Goal: Find specific page/section: Find specific page/section

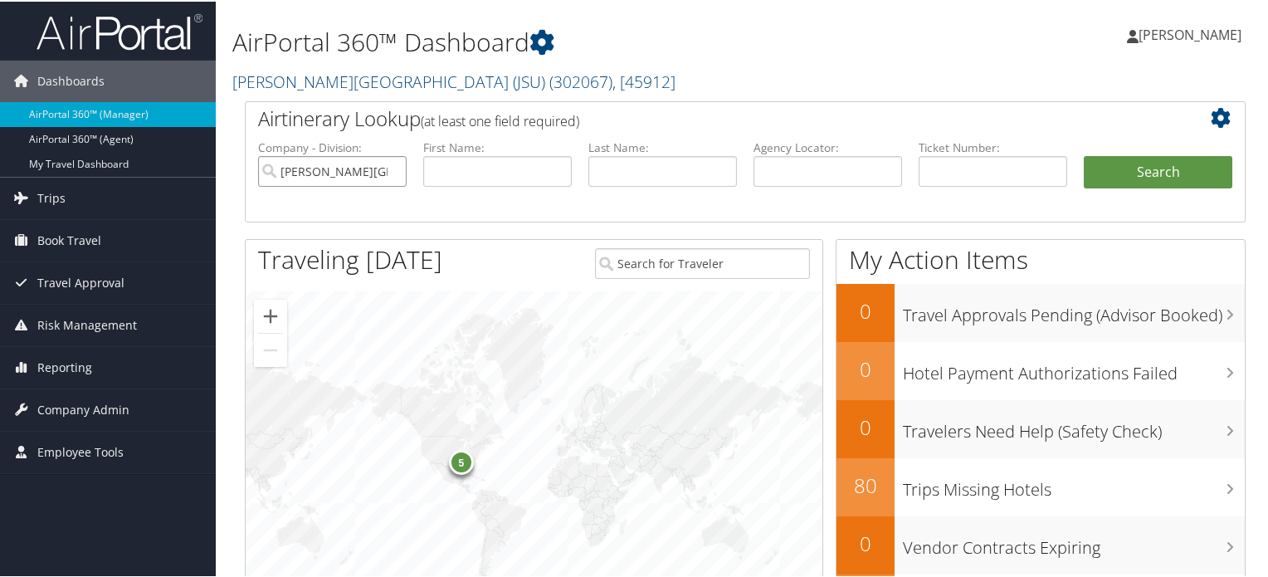
click at [366, 182] on input "[PERSON_NAME][GEOGRAPHIC_DATA] (JSU)" at bounding box center [332, 169] width 148 height 31
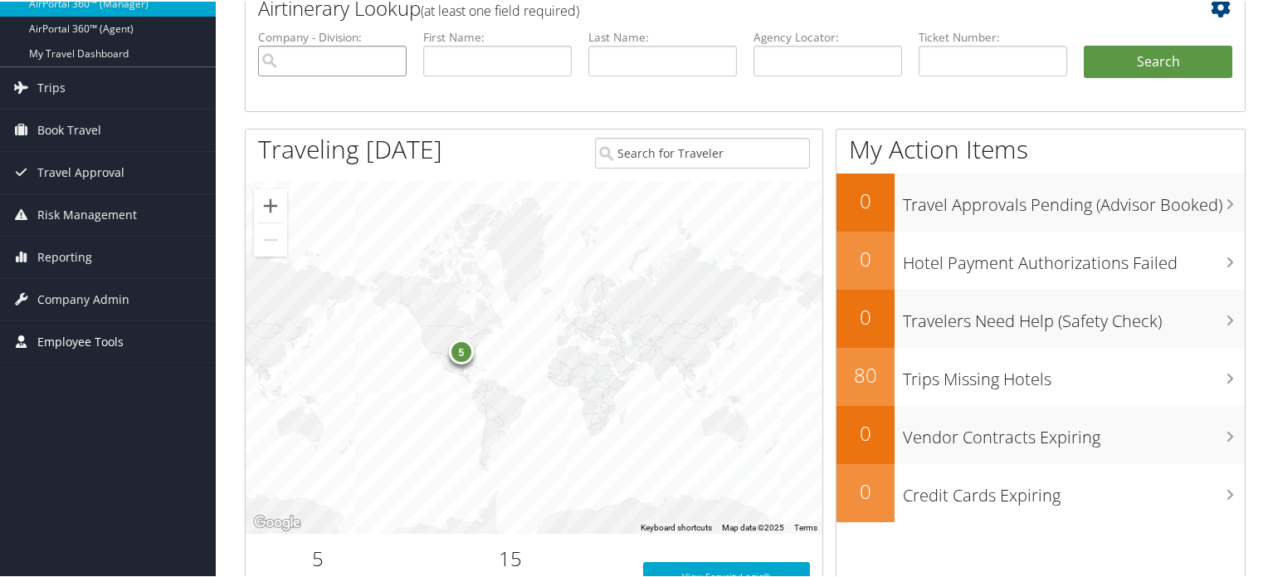
scroll to position [83, 0]
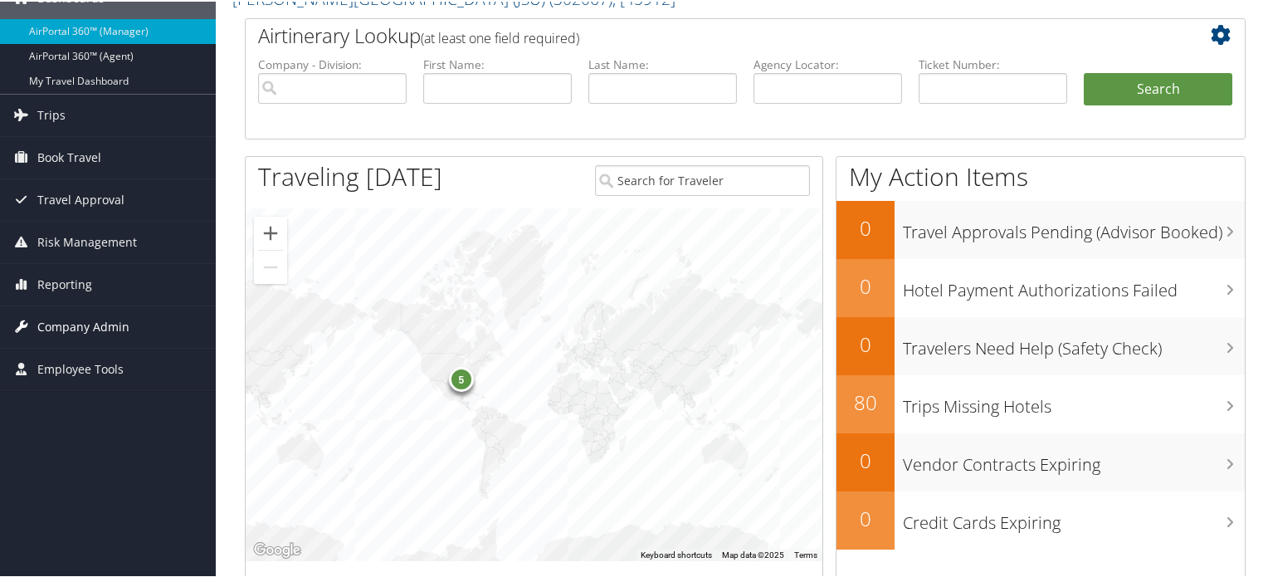
click at [114, 318] on span "Company Admin" at bounding box center [83, 324] width 92 height 41
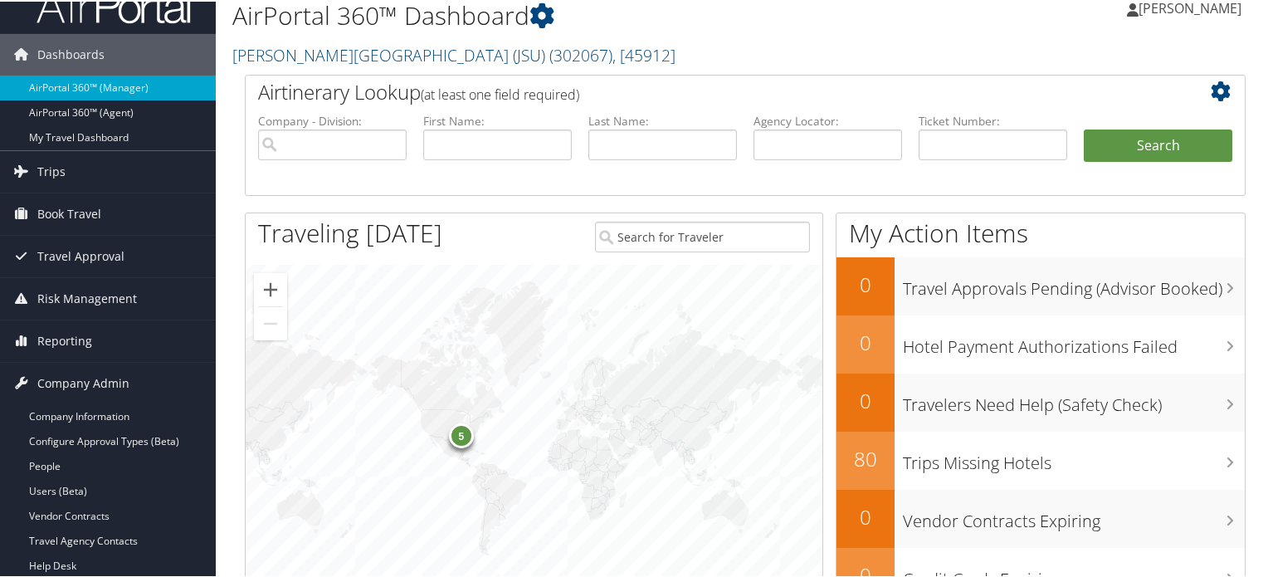
scroll to position [0, 0]
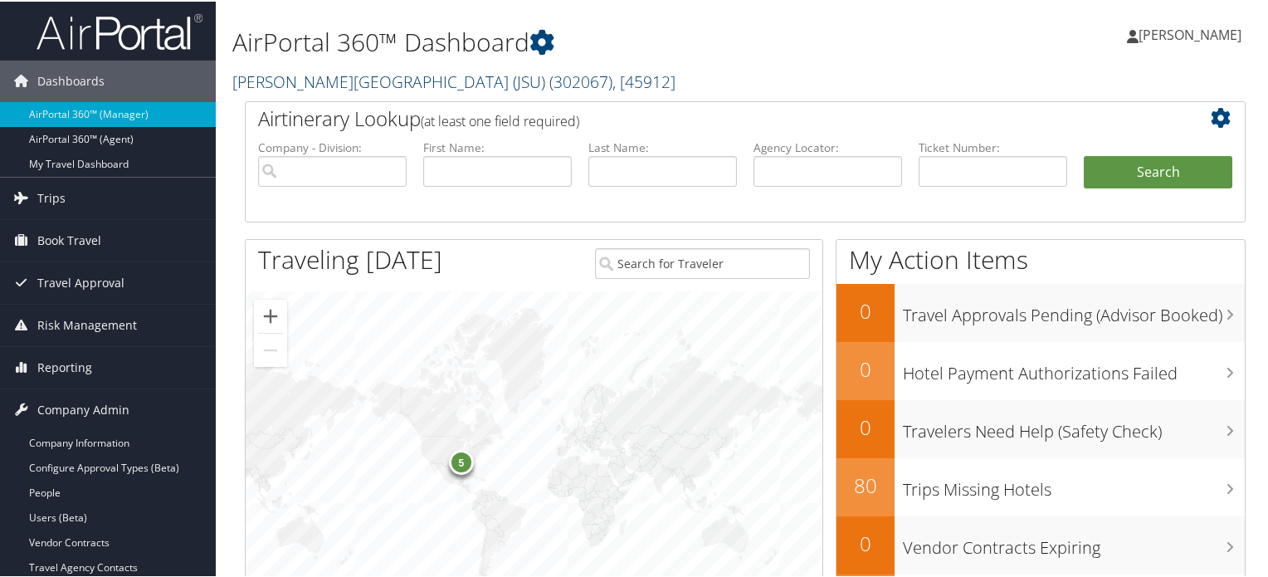
click at [402, 77] on link "Jackson State University (JSU) ( 302067 ) , [ 45912 ]" at bounding box center [453, 80] width 443 height 22
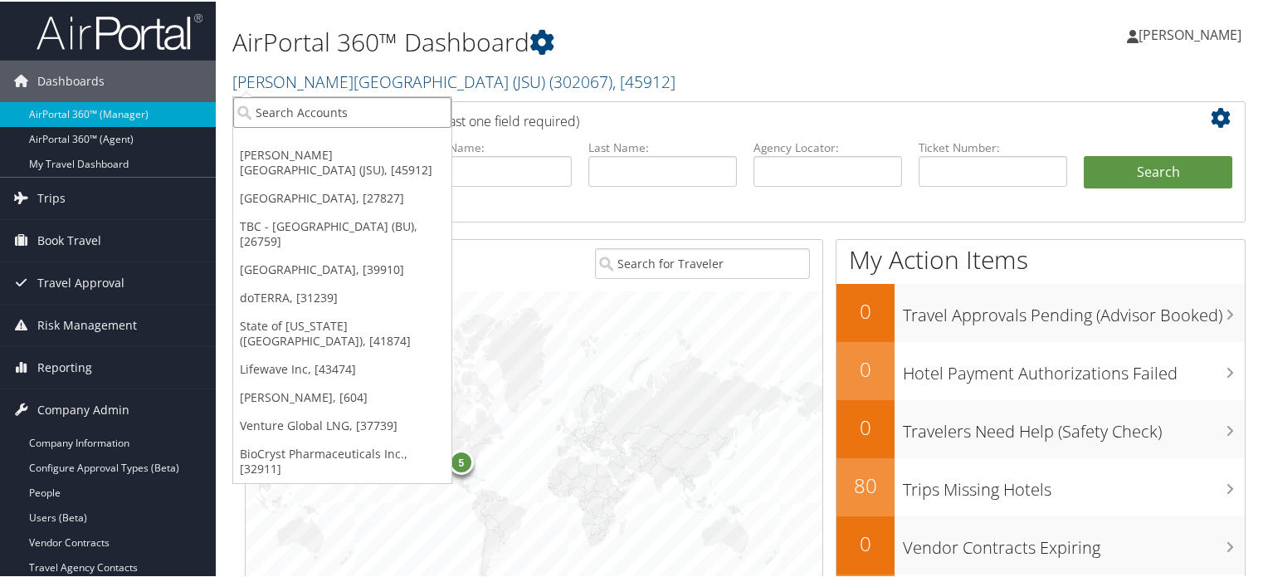
click at [354, 112] on input "search" at bounding box center [342, 110] width 218 height 31
type input "J"
click at [311, 100] on input "search" at bounding box center [342, 110] width 218 height 31
type input "o"
click at [330, 187] on link "[GEOGRAPHIC_DATA], [27827]" at bounding box center [342, 197] width 218 height 28
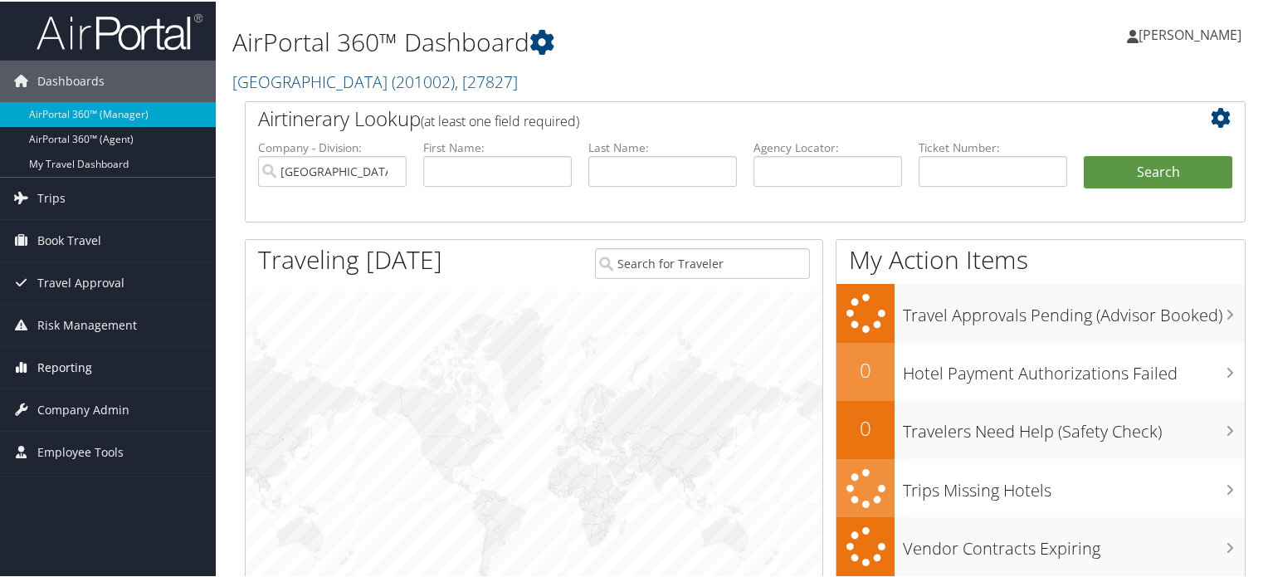
scroll to position [249, 0]
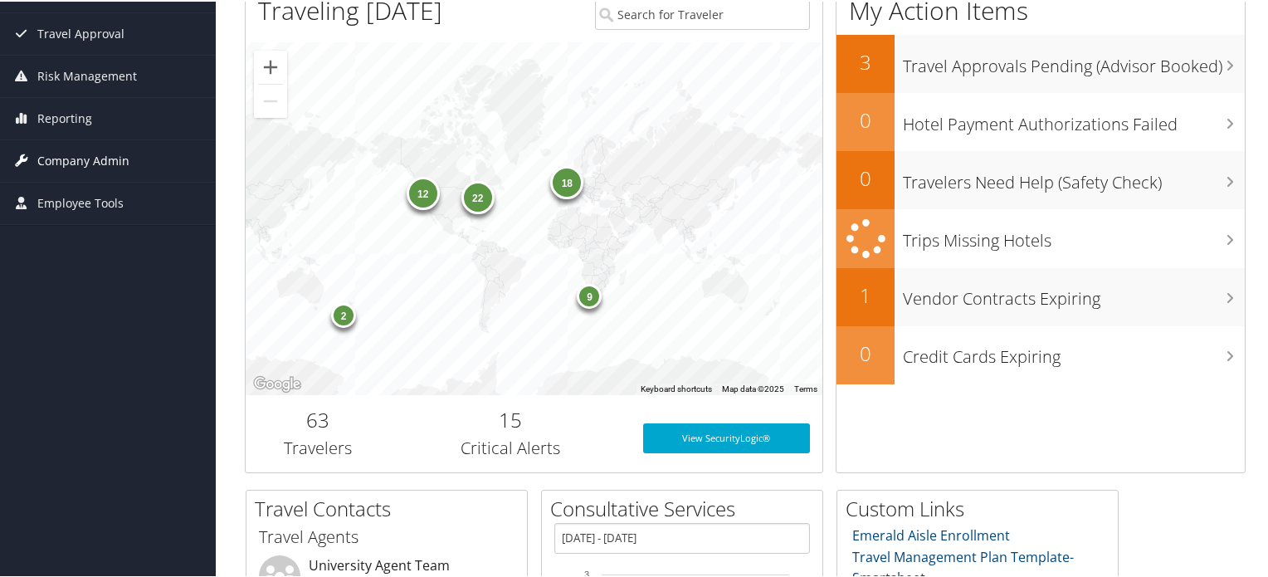
click at [93, 162] on span "Company Admin" at bounding box center [83, 159] width 92 height 41
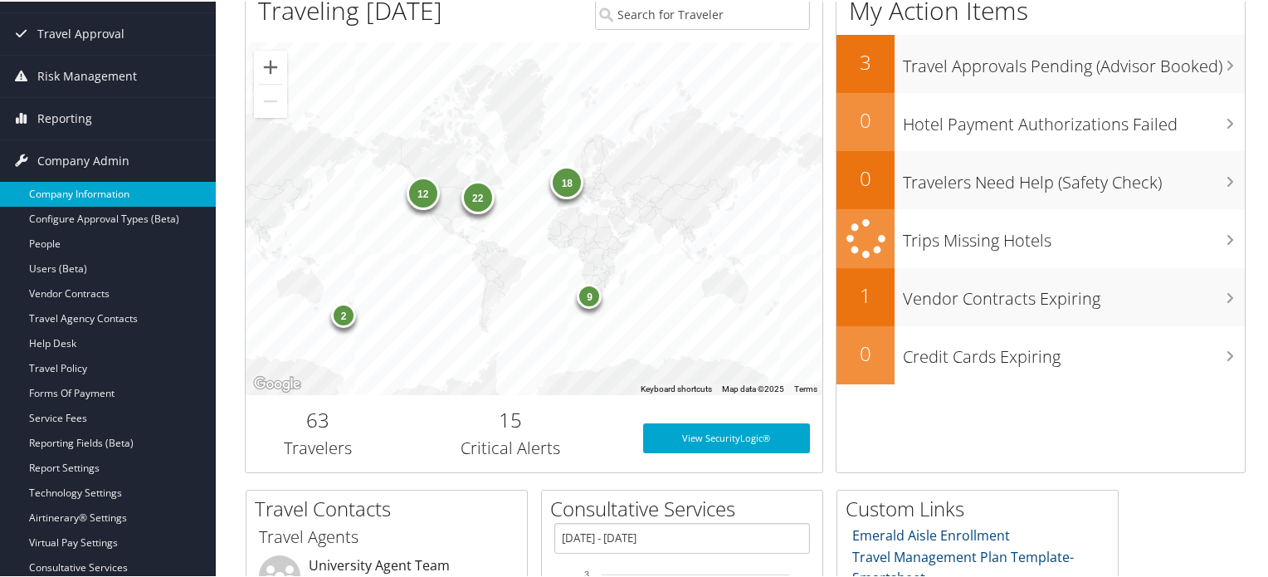
click at [70, 194] on link "Company Information" at bounding box center [108, 192] width 216 height 25
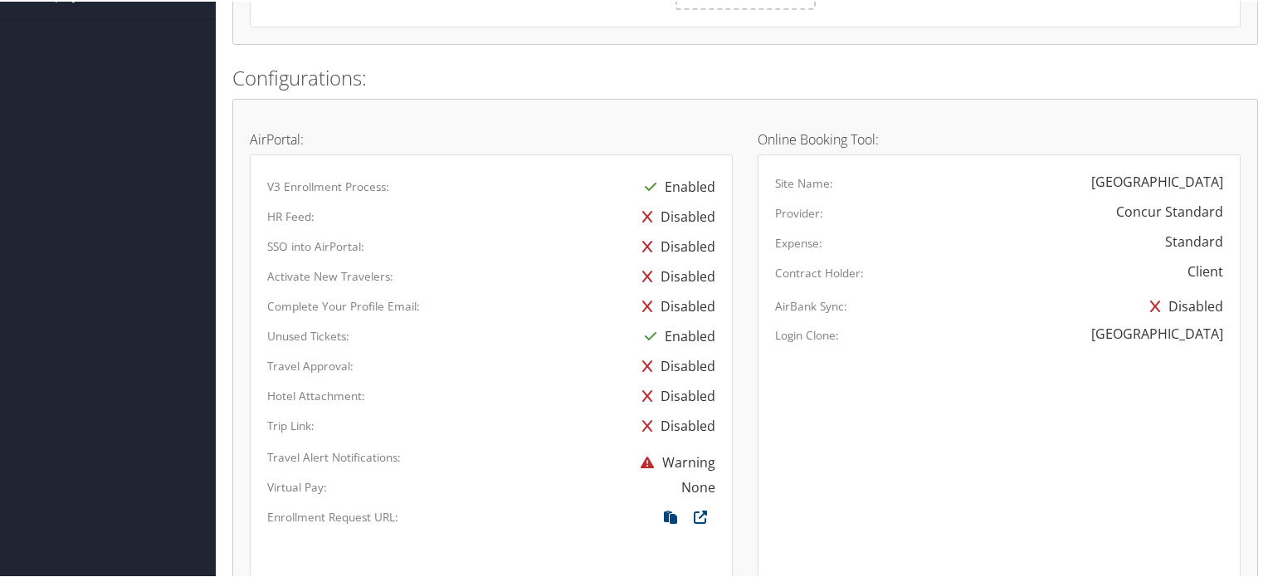
scroll to position [1213, 0]
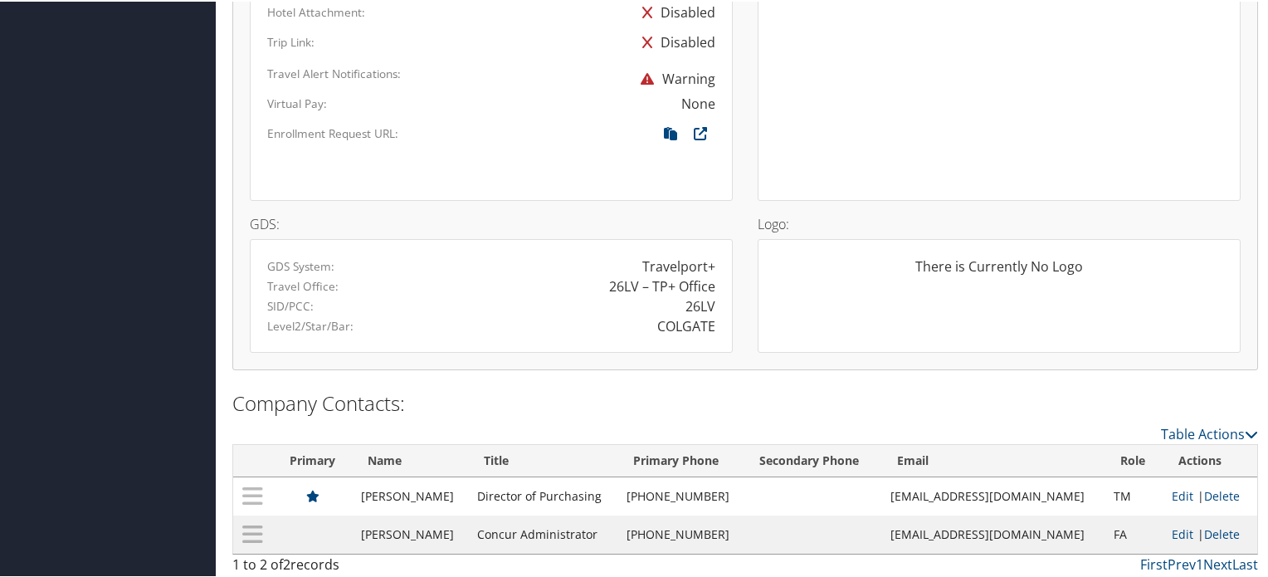
click at [701, 307] on div "26LV" at bounding box center [700, 304] width 30 height 20
copy div "26LV"
click at [601, 317] on div "COLGATE" at bounding box center [609, 324] width 236 height 20
